Goal: Information Seeking & Learning: Learn about a topic

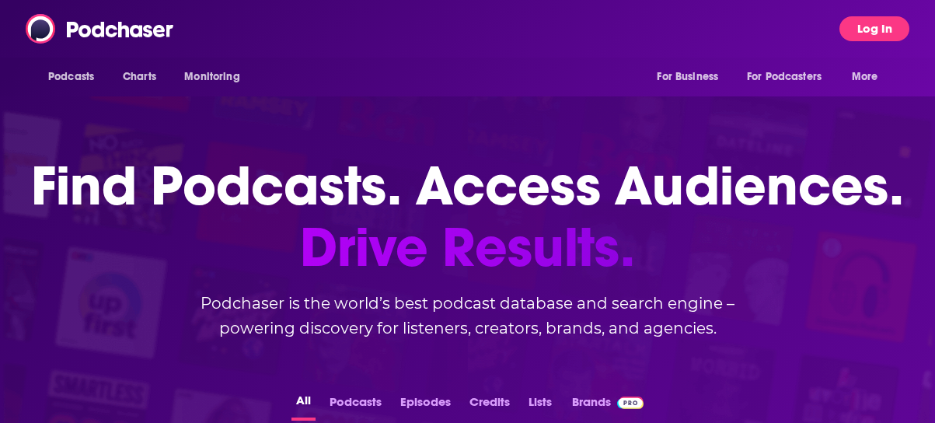
click at [876, 29] on button "Log In" at bounding box center [874, 28] width 70 height 25
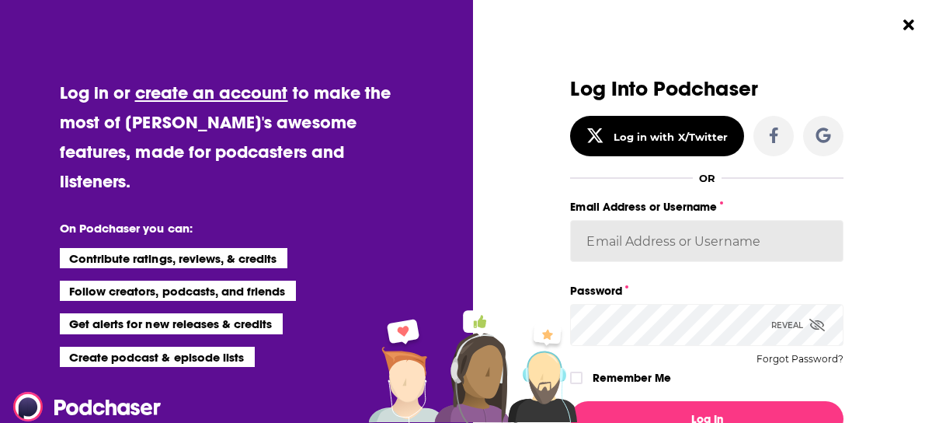
type input "k2krupp"
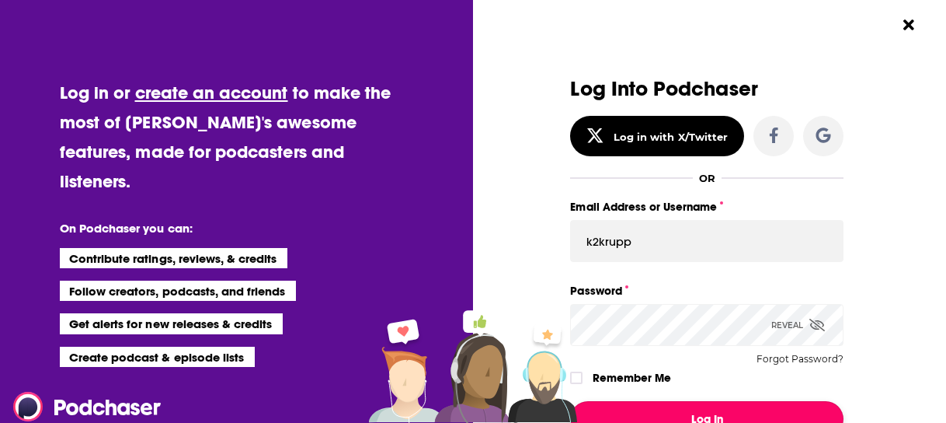
click at [749, 403] on button "Log In" at bounding box center [706, 419] width 273 height 36
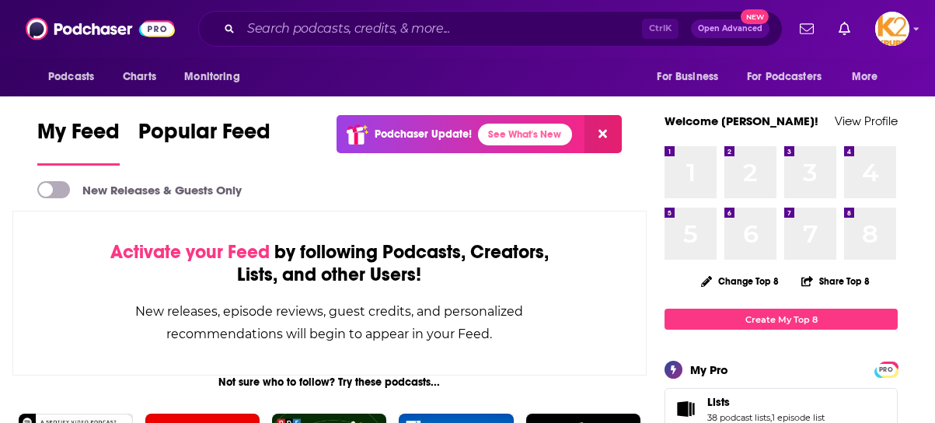
click at [360, 16] on div "Ctrl K Open Advanced New" at bounding box center [490, 29] width 584 height 36
click at [367, 30] on input "Search podcasts, credits, & more..." at bounding box center [441, 28] width 401 height 25
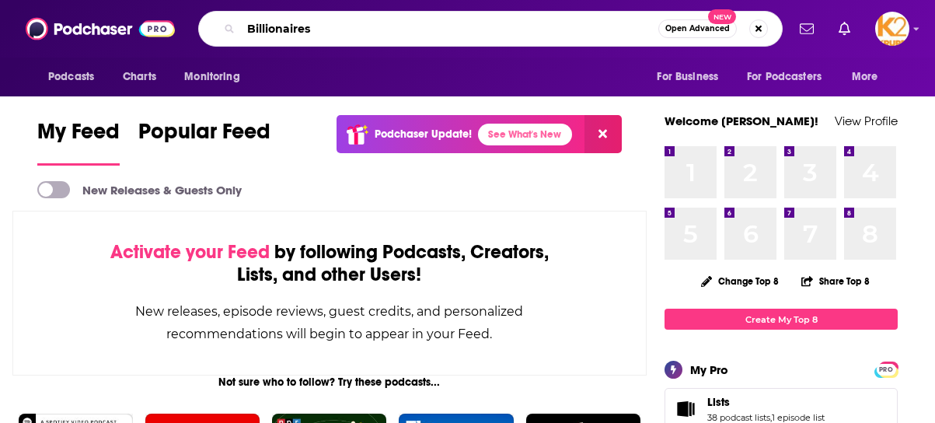
type input "Billionaires"
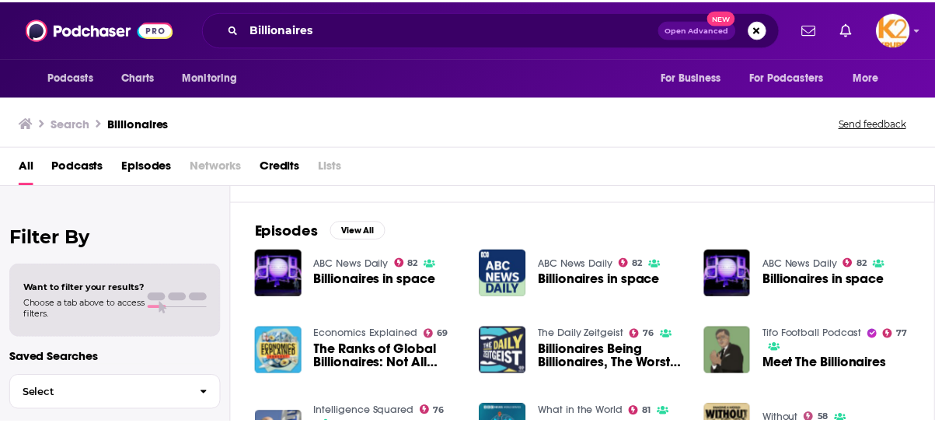
scroll to position [200, 0]
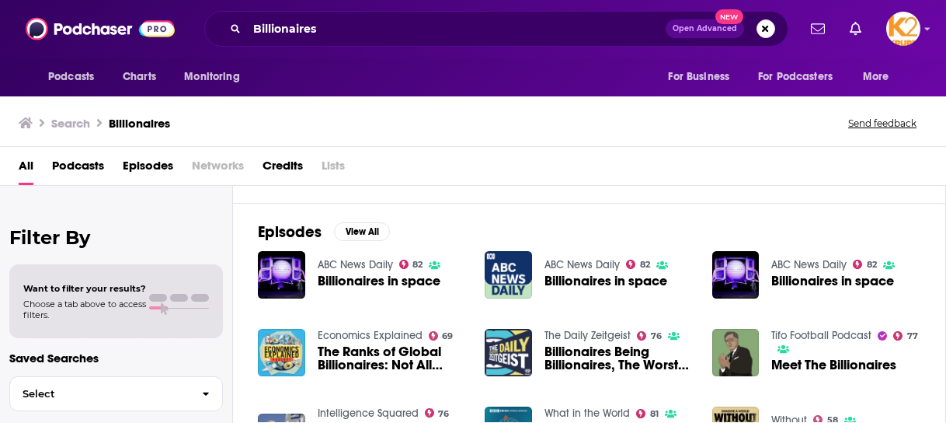
click at [226, 164] on span "Networks" at bounding box center [218, 169] width 52 height 32
click at [287, 264] on img "Billionaires in space" at bounding box center [281, 274] width 47 height 47
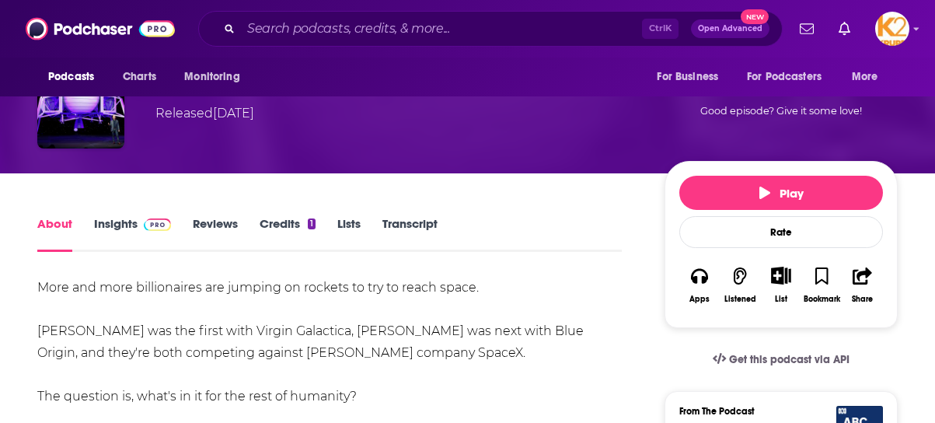
scroll to position [124, 0]
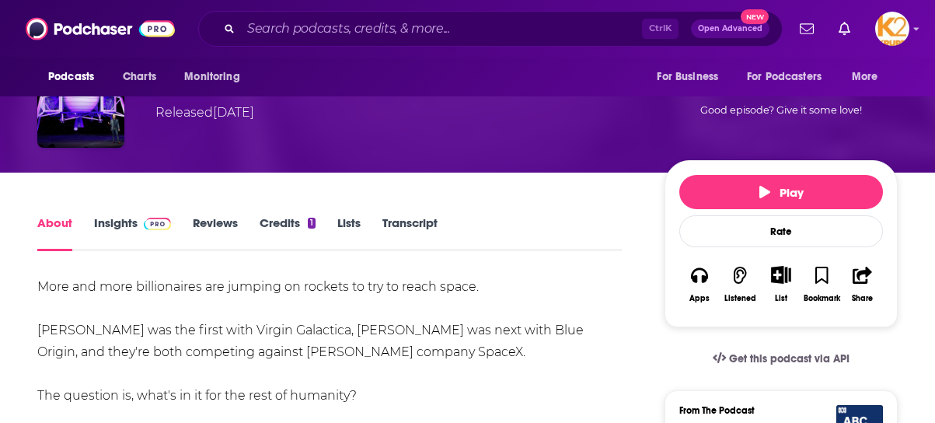
click at [220, 218] on link "Reviews" at bounding box center [215, 233] width 45 height 36
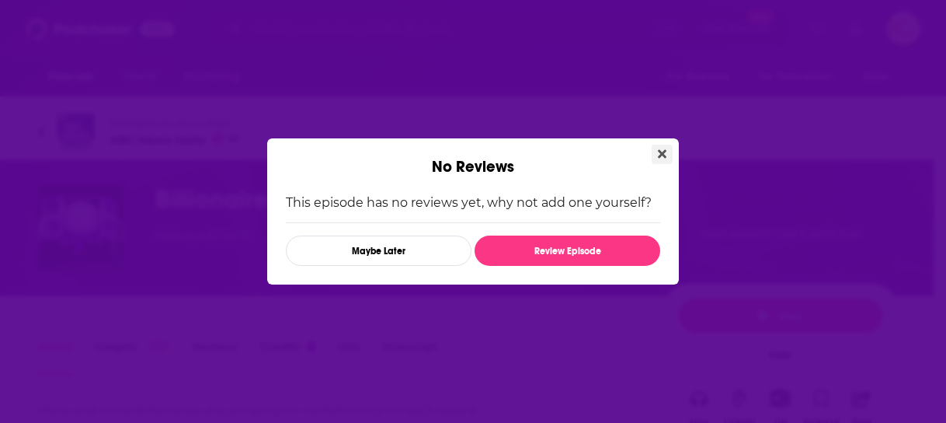
click at [660, 151] on icon "Close" at bounding box center [662, 154] width 9 height 9
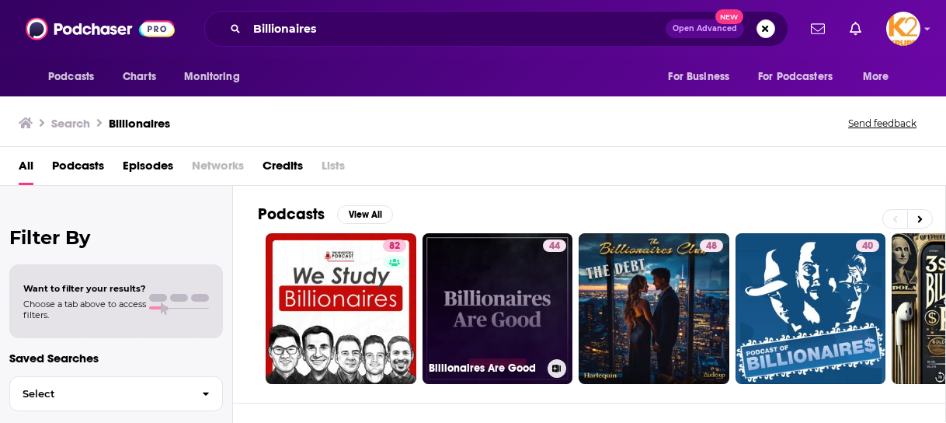
click at [566, 272] on div "44" at bounding box center [554, 299] width 23 height 120
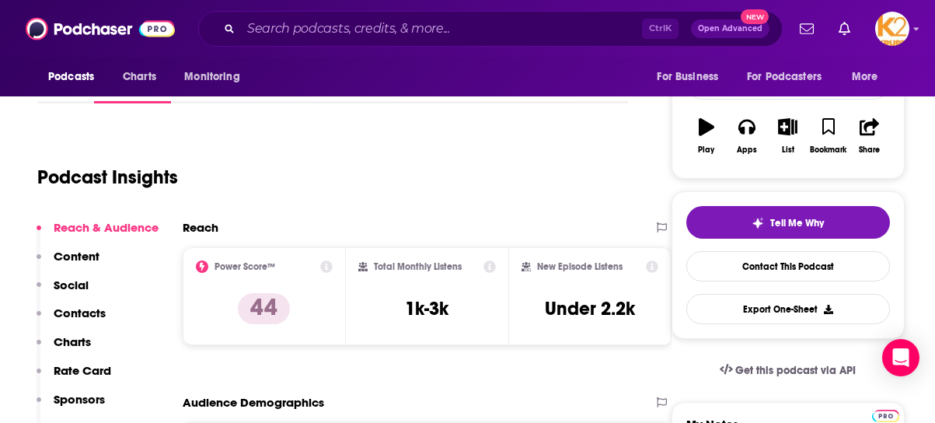
scroll to position [229, 0]
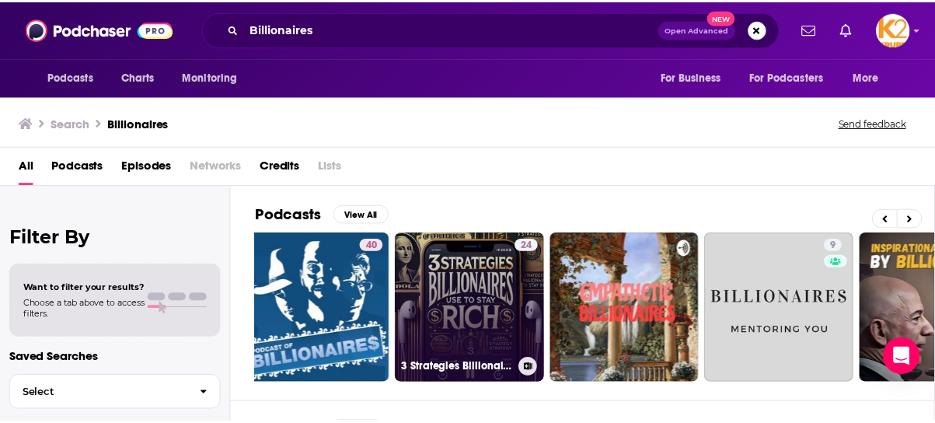
scroll to position [0, 739]
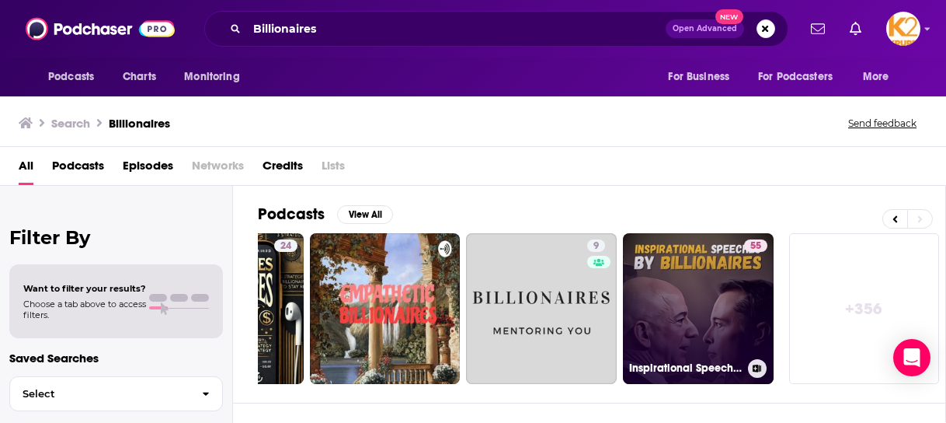
click at [697, 315] on link "55 Inspirational Speeches by Billionaires. [PERSON_NAME], [PERSON_NAME], [PERSO…" at bounding box center [698, 308] width 151 height 151
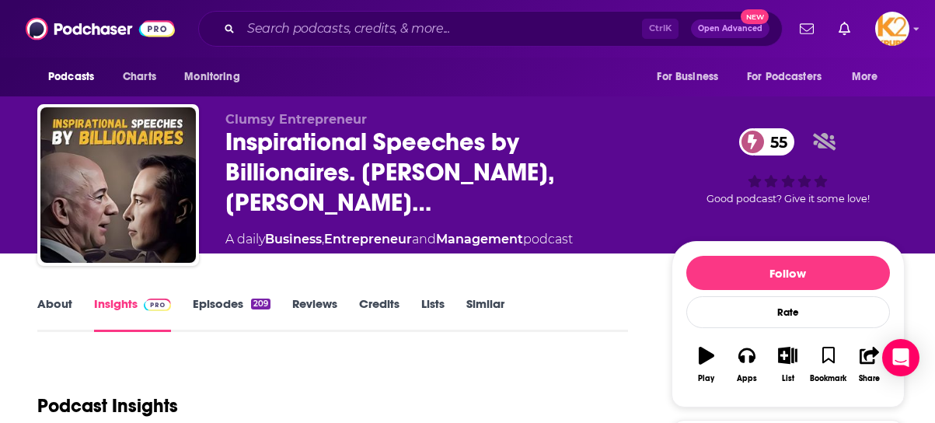
scroll to position [340, 0]
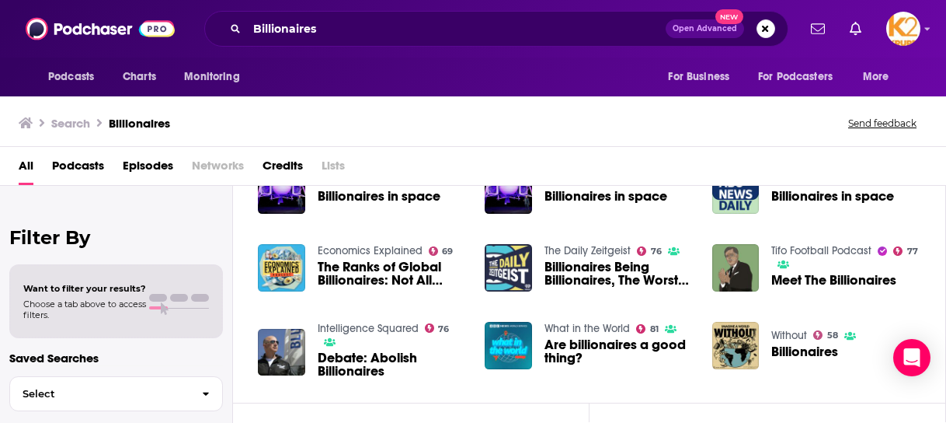
scroll to position [494, 0]
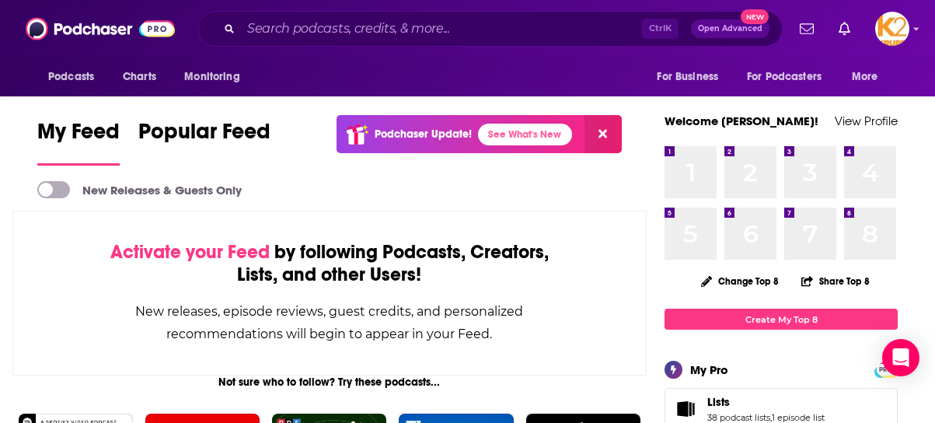
click at [243, 15] on div "Ctrl K Open Advanced New" at bounding box center [490, 29] width 584 height 36
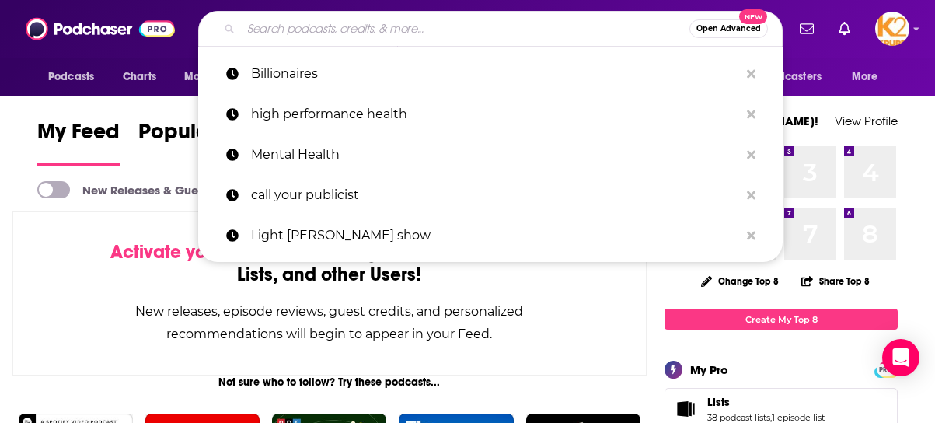
click at [273, 30] on input "Search podcasts, credits, & more..." at bounding box center [465, 28] width 448 height 25
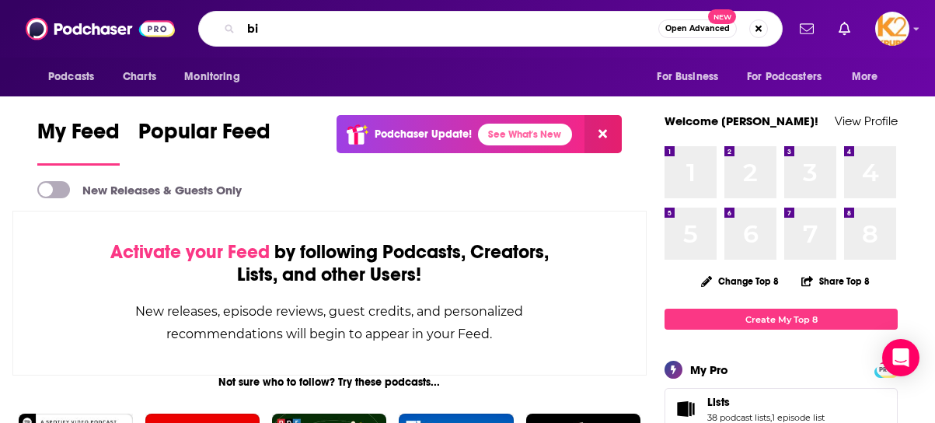
type input "b"
type input "billionaires"
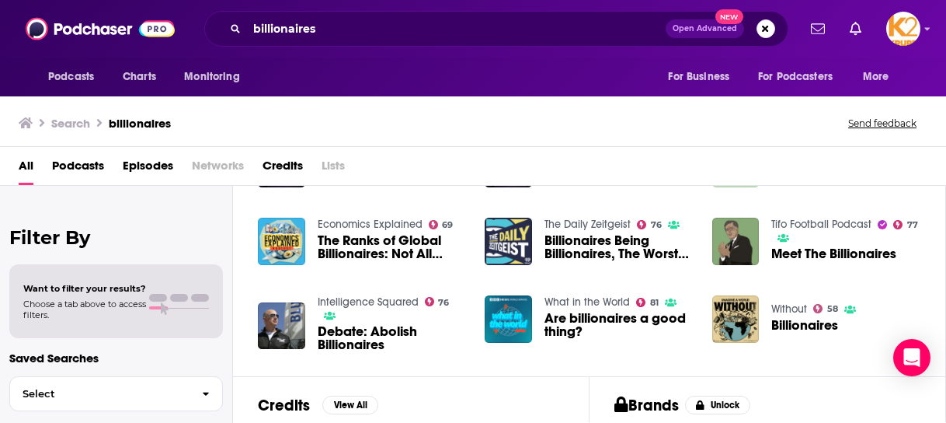
scroll to position [309, 0]
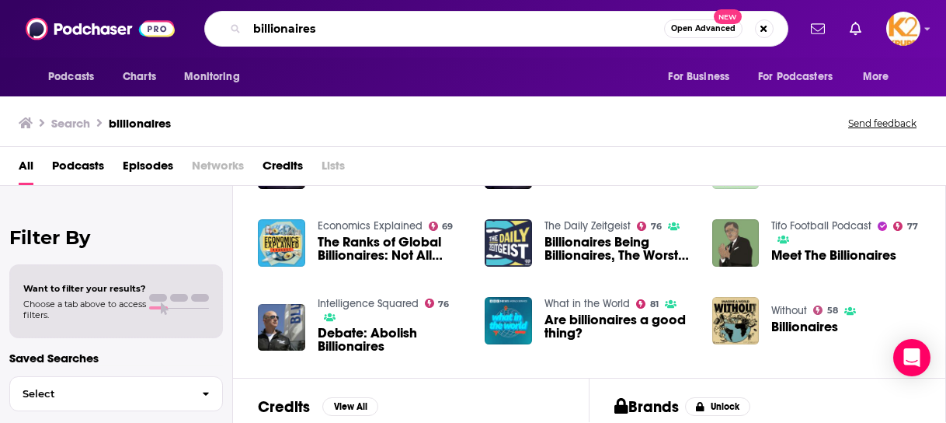
click at [343, 24] on input "billionaires" at bounding box center [455, 28] width 417 height 25
click at [343, 26] on input "billionaires" at bounding box center [455, 28] width 417 height 25
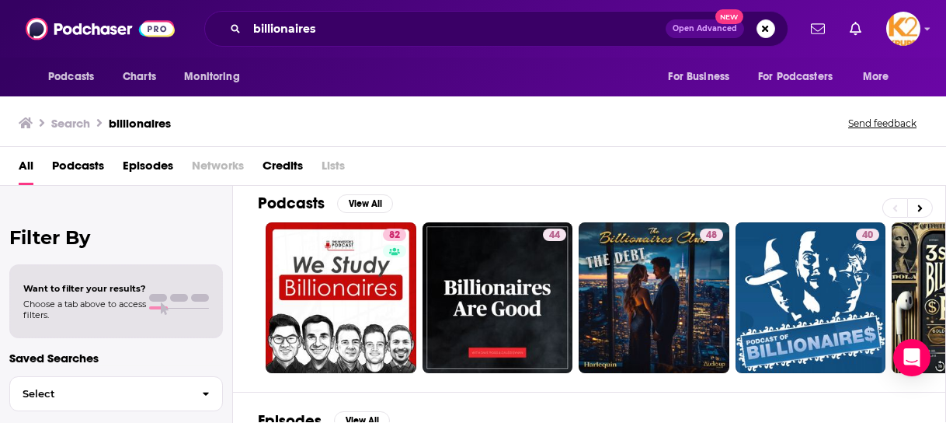
scroll to position [0, 0]
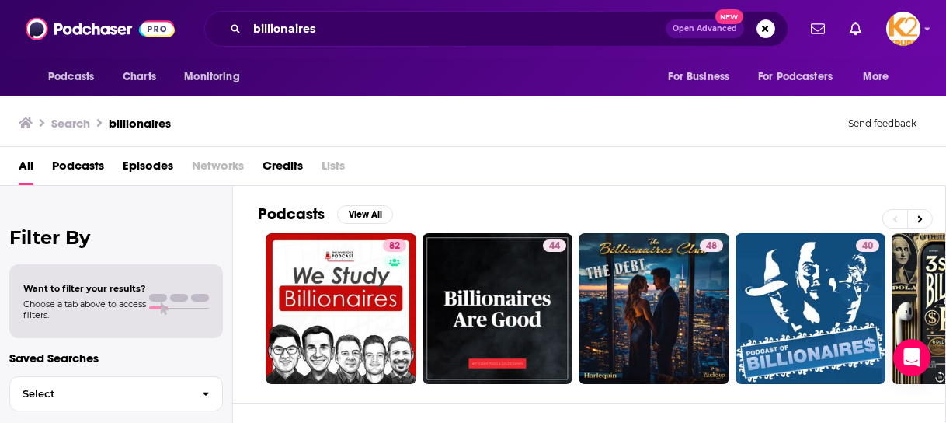
click at [580, 67] on div "Podcasts Charts Monitoring For Business For Podcasters More" at bounding box center [473, 76] width 946 height 39
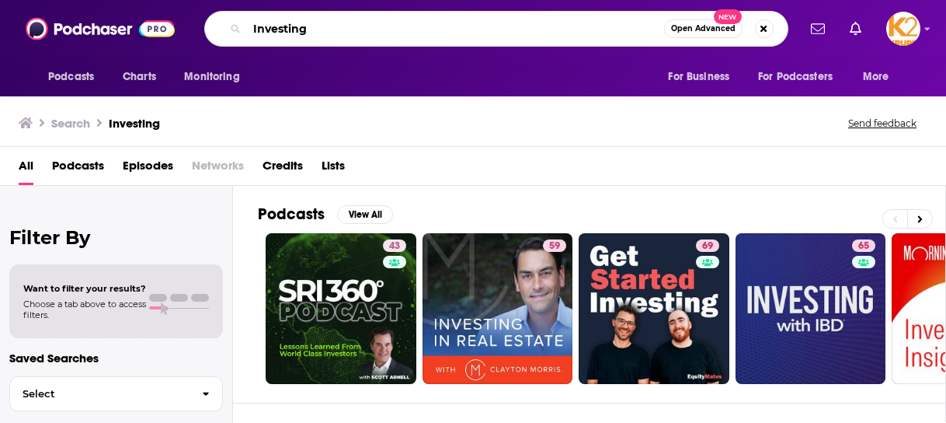
drag, startPoint x: 315, startPoint y: 32, endPoint x: 192, endPoint y: 14, distance: 124.8
click at [192, 14] on div "Podcasts Charts Monitoring Investing Open Advanced New For Business For Podcast…" at bounding box center [490, 29] width 615 height 36
type input "Wealth"
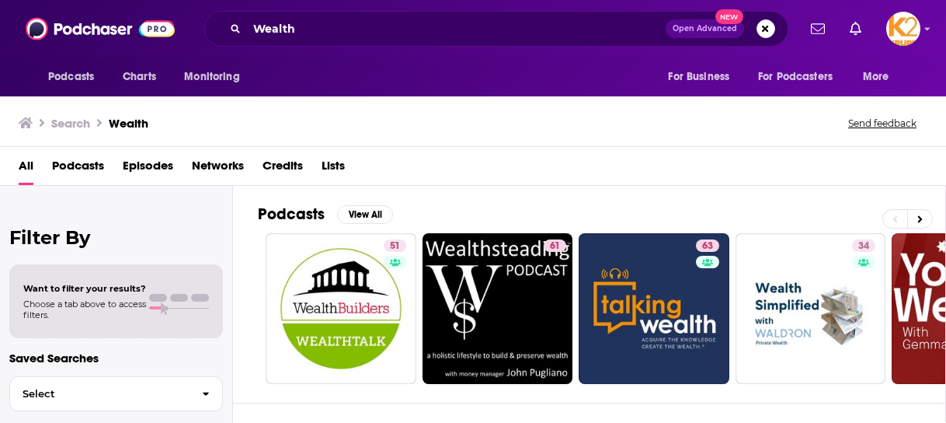
click at [94, 165] on span "Podcasts" at bounding box center [78, 169] width 52 height 32
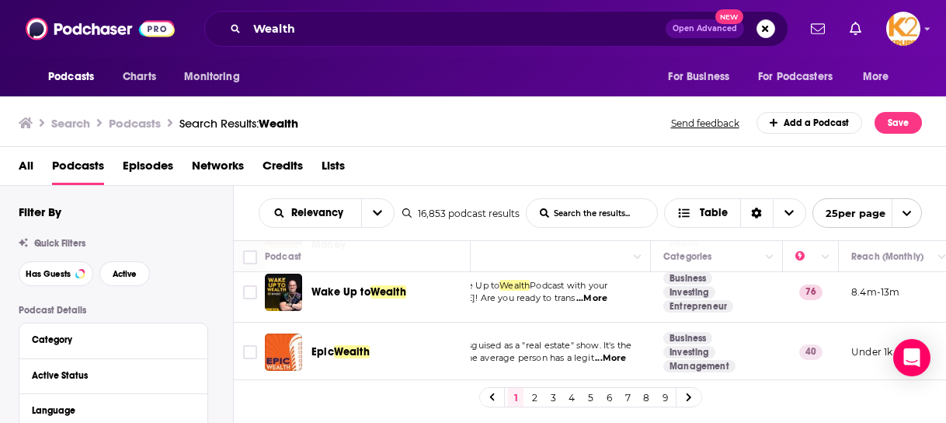
scroll to position [951, 0]
